Goal: Information Seeking & Learning: Find specific fact

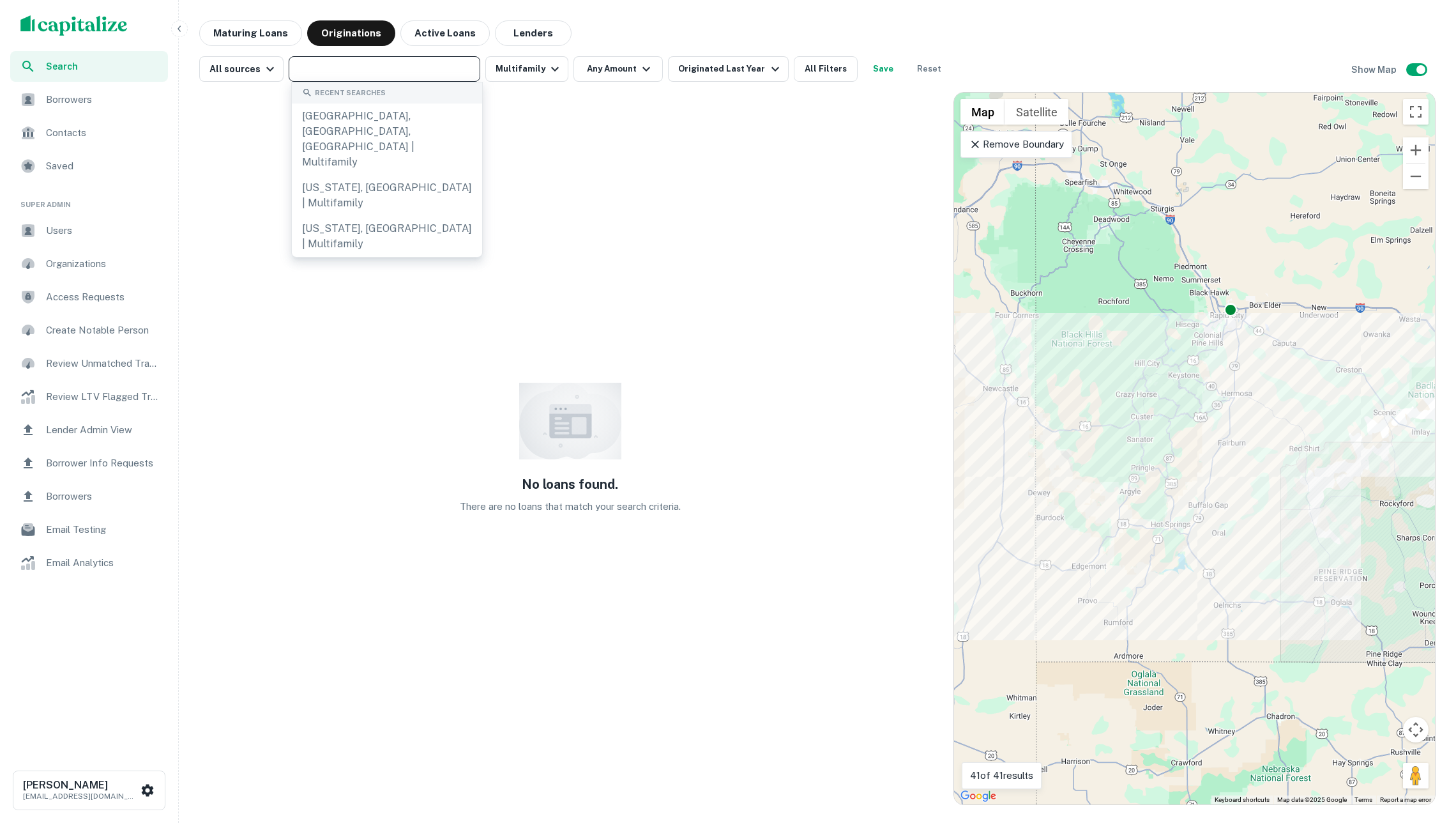
click at [463, 72] on input "text" at bounding box center [384, 69] width 182 height 18
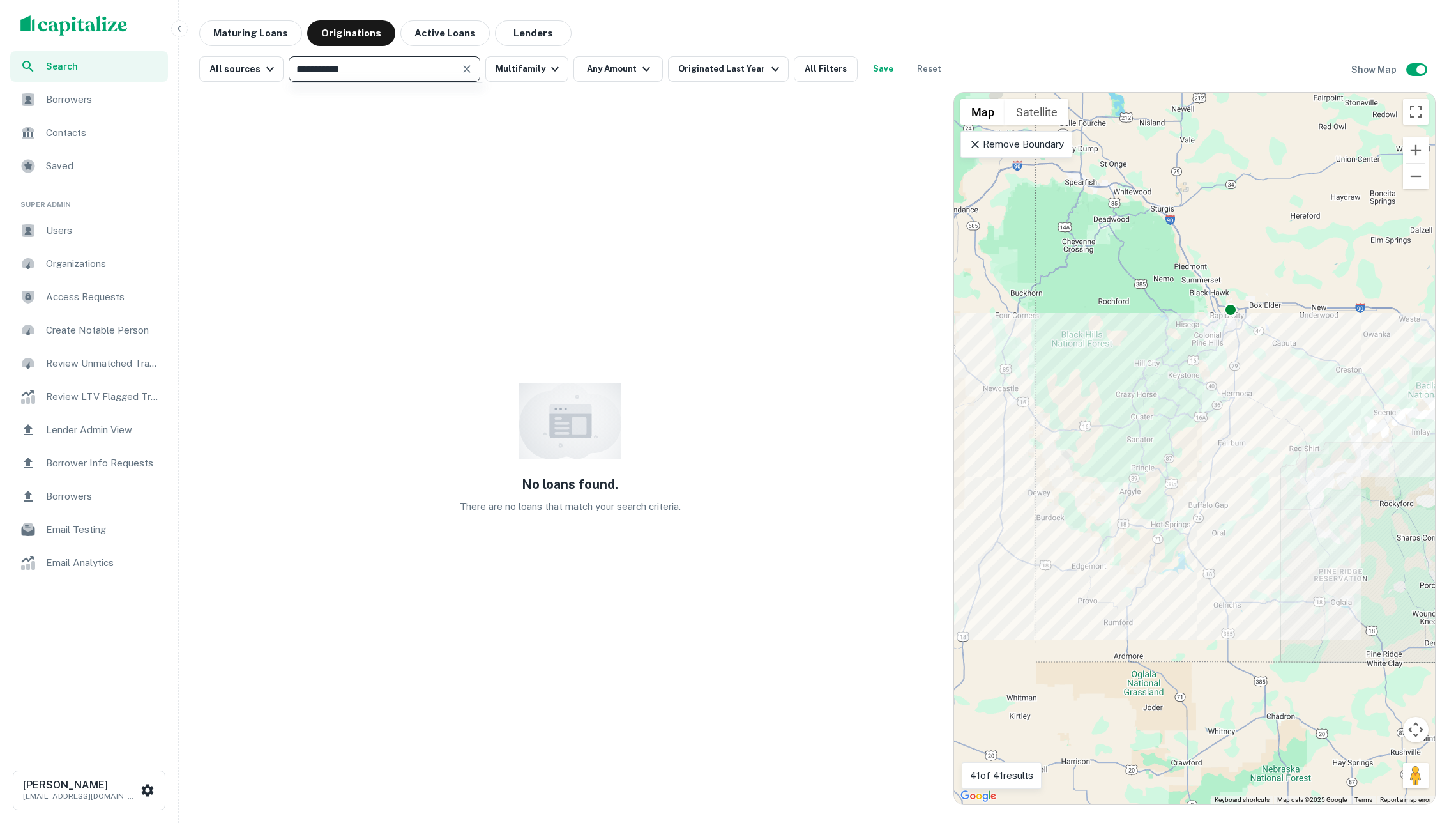
type input "**********"
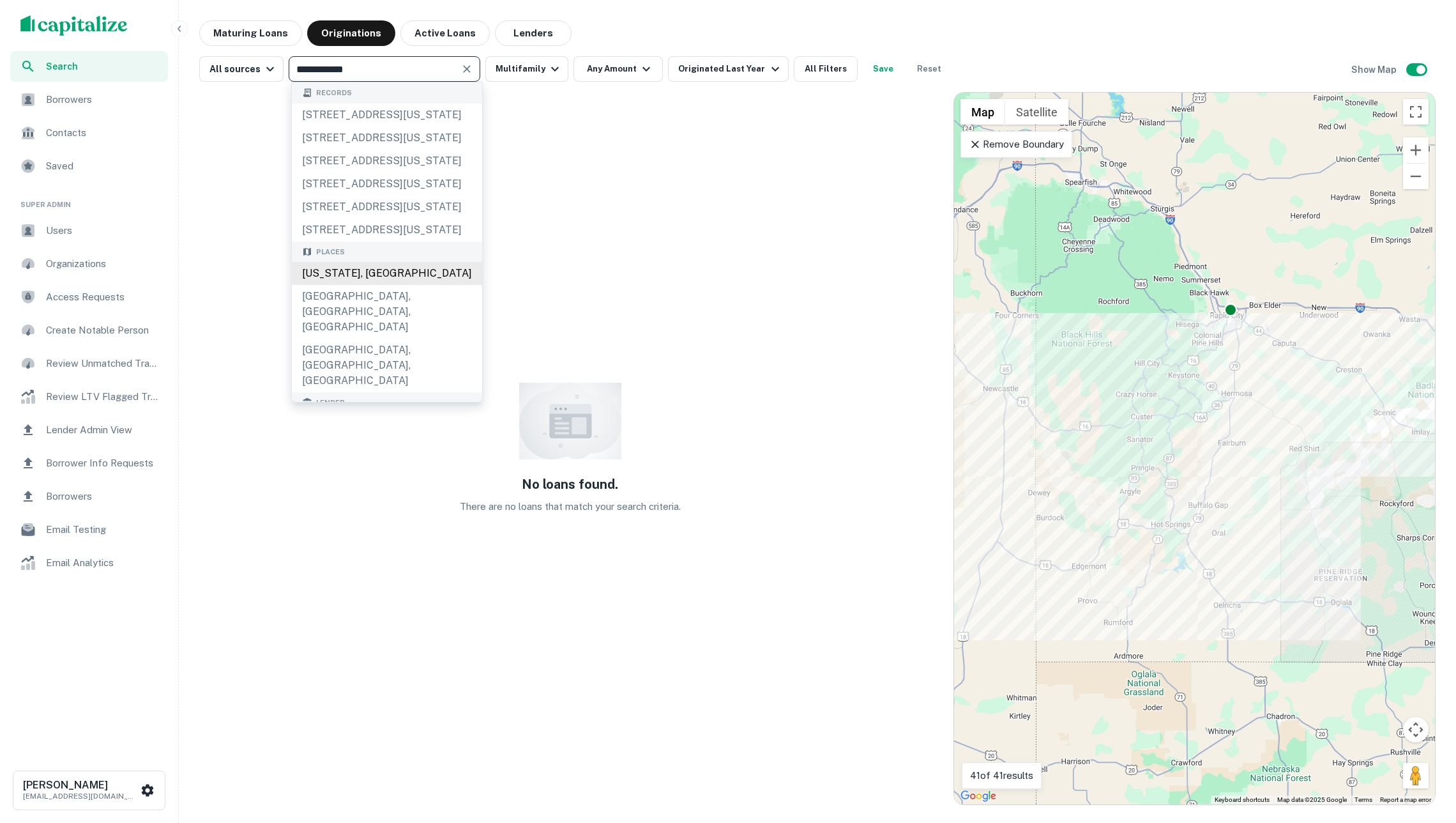
click at [422, 285] on div "North Dakota, USA" at bounding box center [387, 273] width 190 height 23
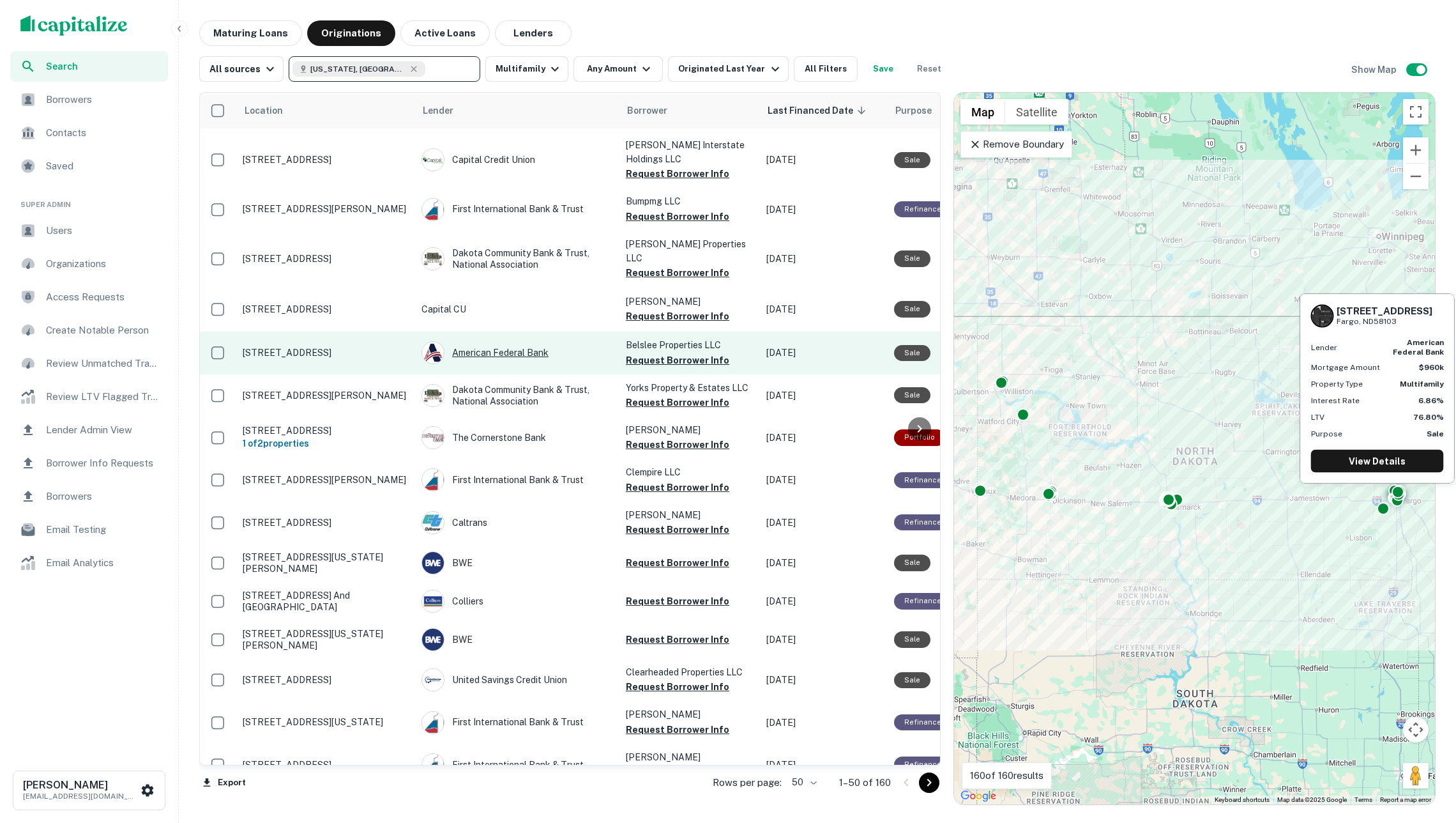
scroll to position [1500, 1]
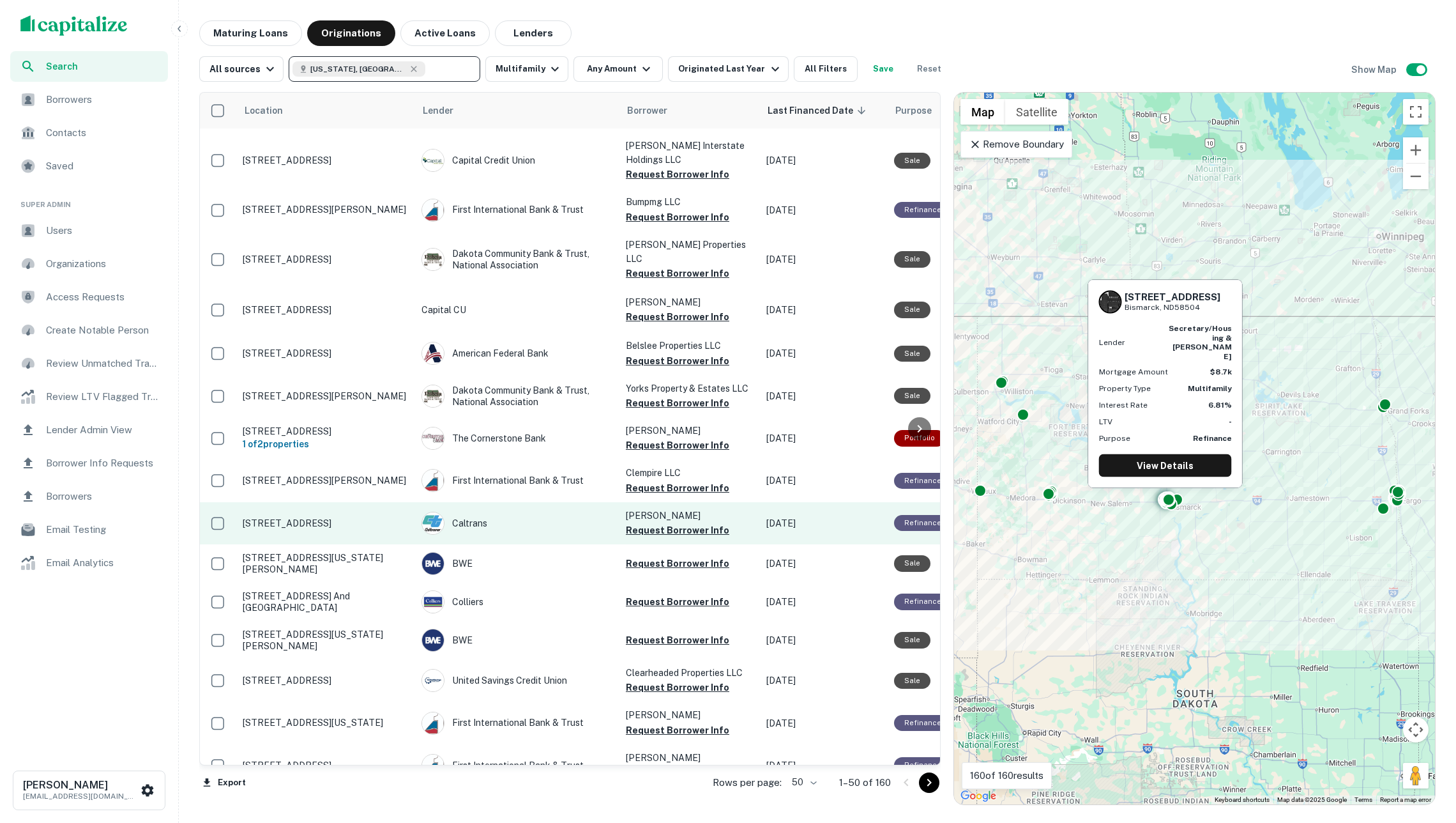
click at [361, 517] on p "1016 Lake Ave Bismarck, ND58504" at bounding box center [325, 523] width 166 height 12
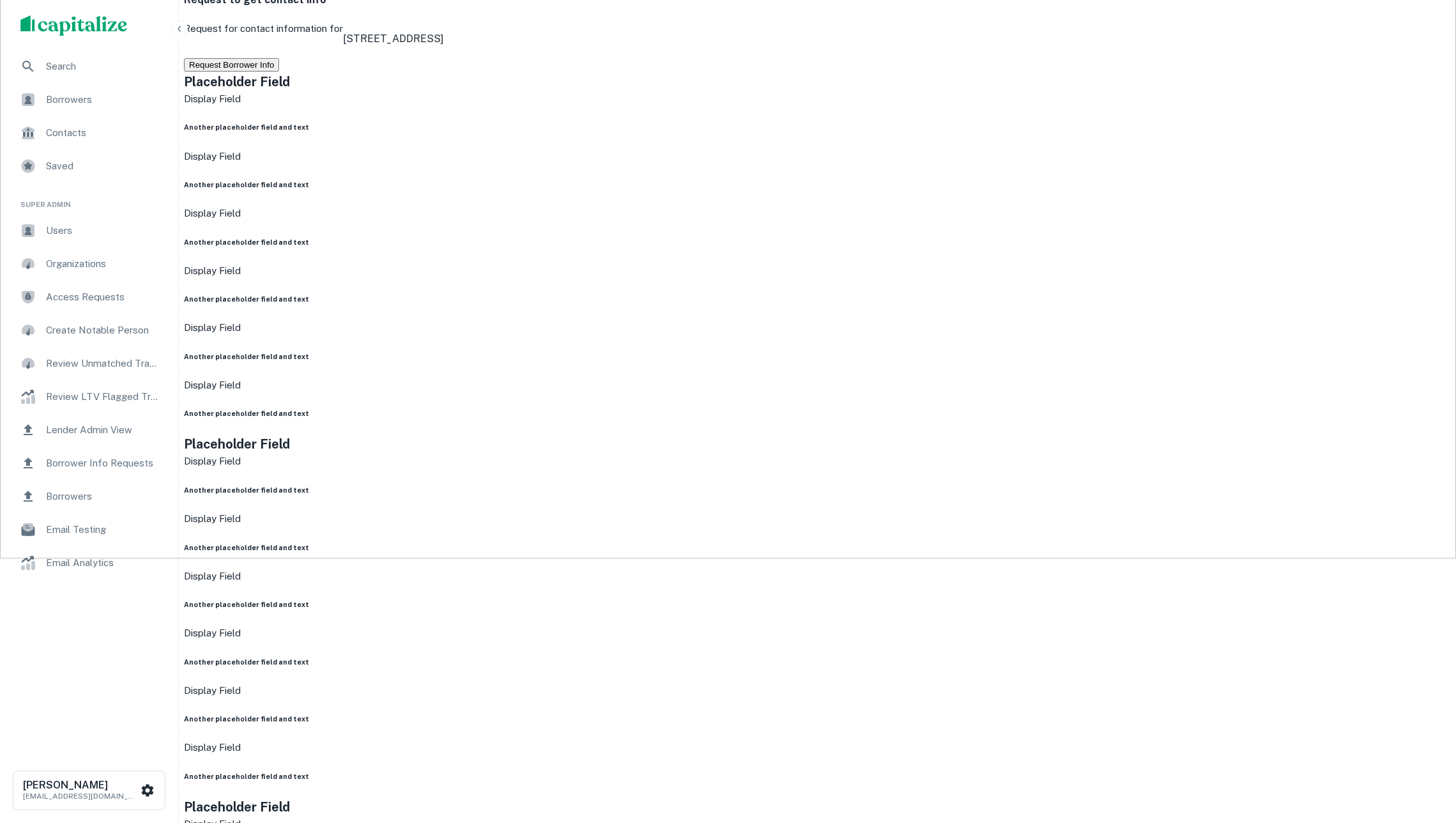
scroll to position [687, 0]
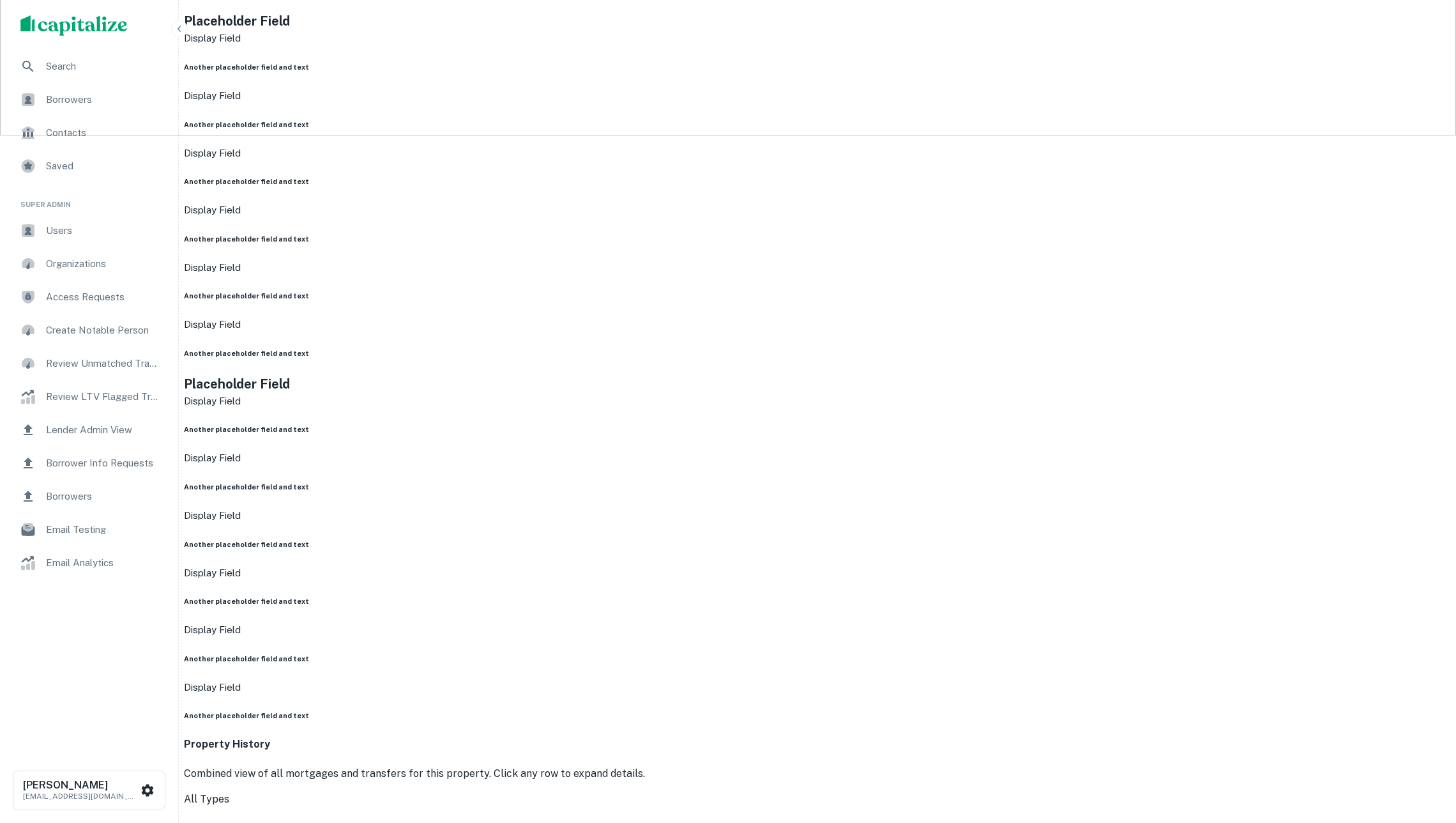
drag, startPoint x: 700, startPoint y: 512, endPoint x: 803, endPoint y: 524, distance: 103.7
copy p "secretary/housing & urban dev"
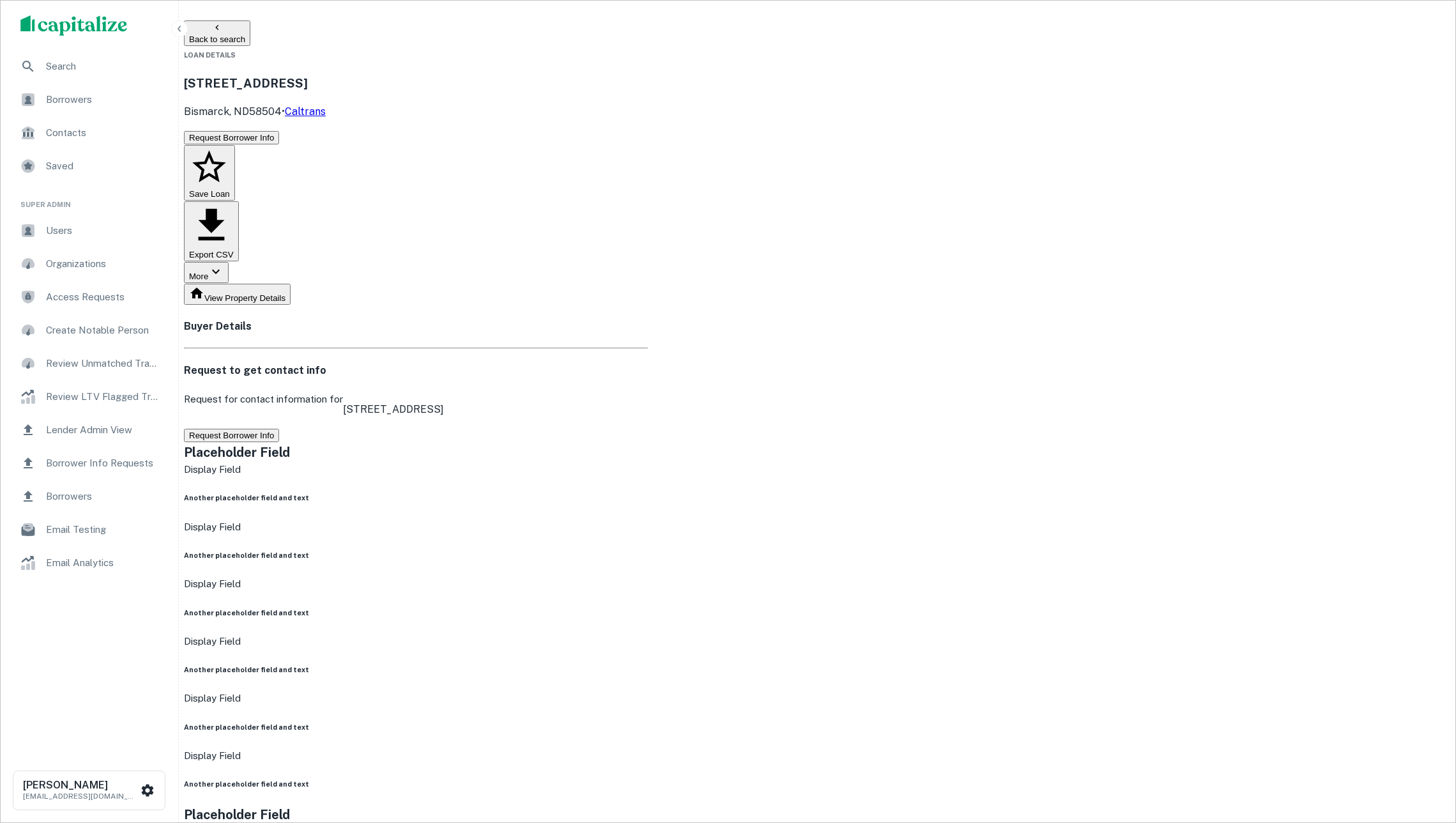
scroll to position [0, 0]
click at [250, 26] on button "Back to search" at bounding box center [218, 33] width 67 height 26
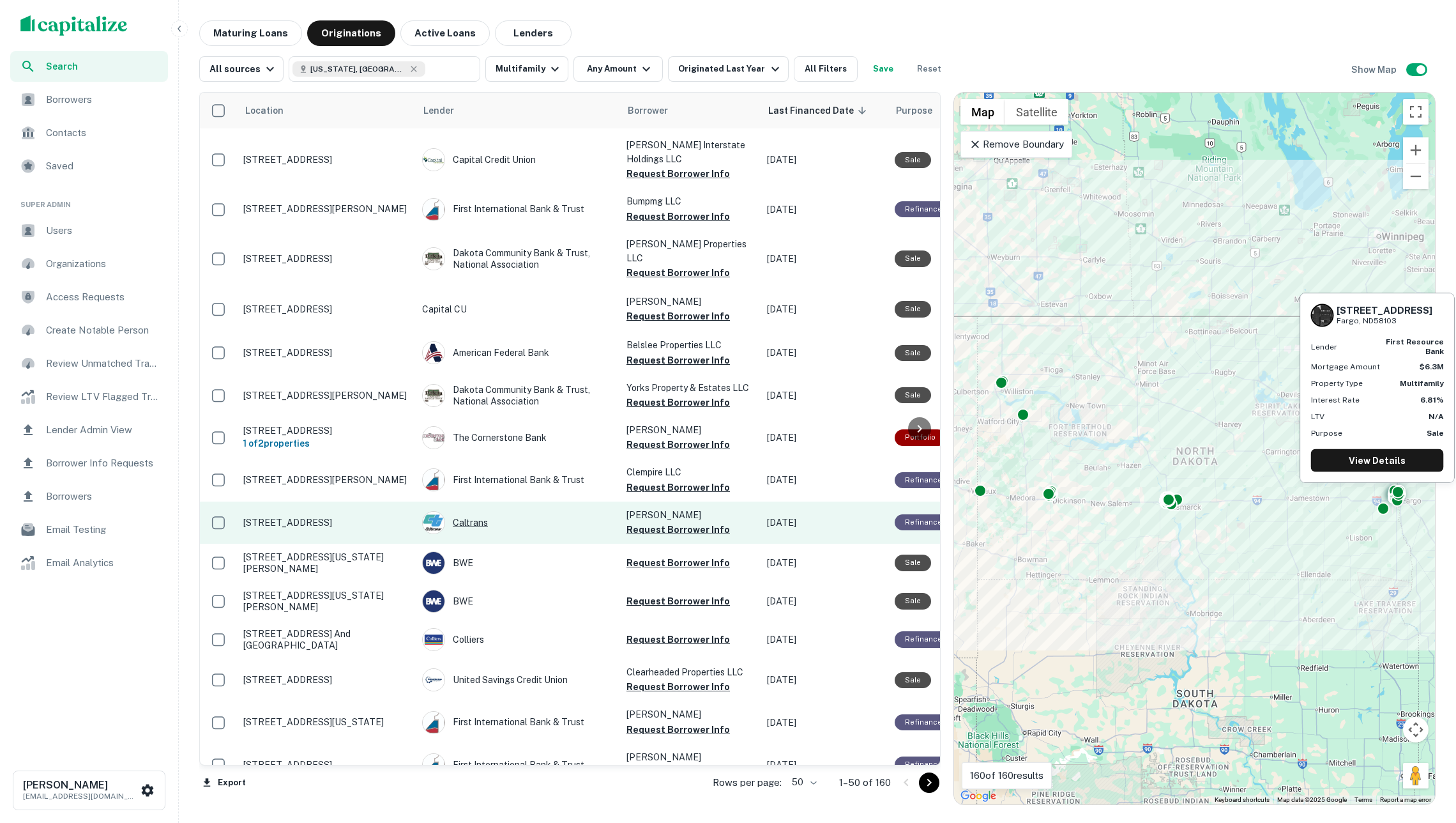
scroll to position [1500, 0]
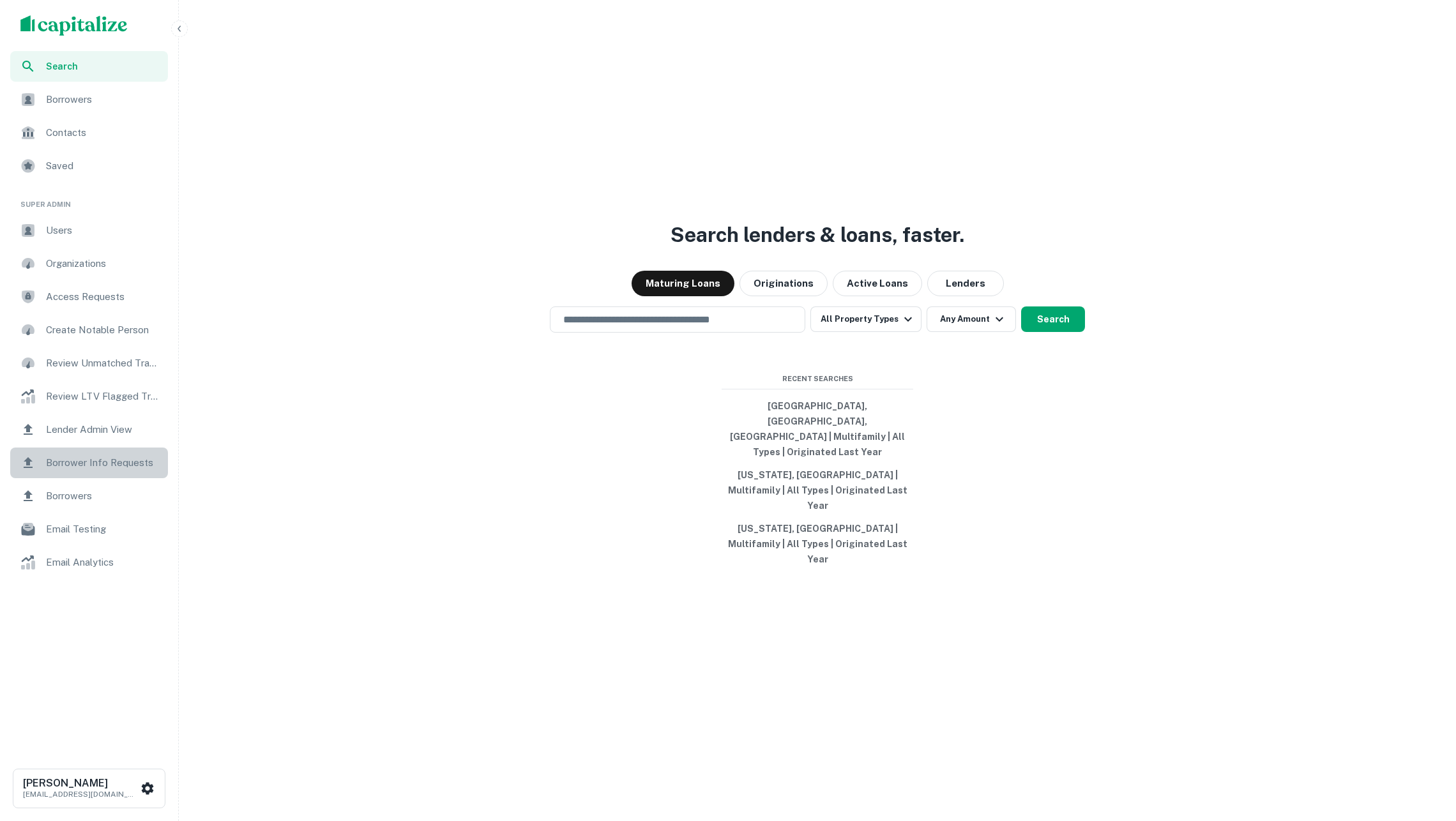
click at [110, 452] on div "Borrower Info Requests" at bounding box center [89, 463] width 158 height 31
